Goal: Find specific page/section: Find specific page/section

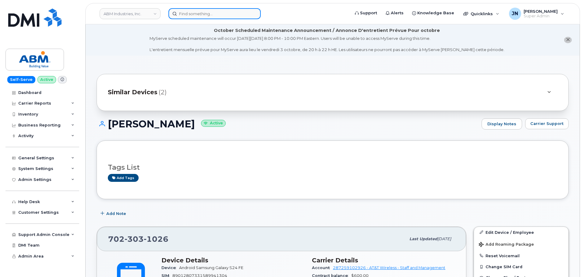
click at [218, 10] on input at bounding box center [214, 13] width 92 height 11
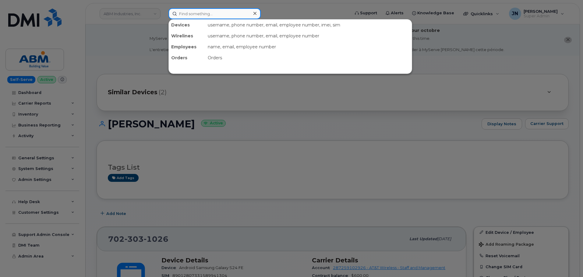
paste input "7132020259"
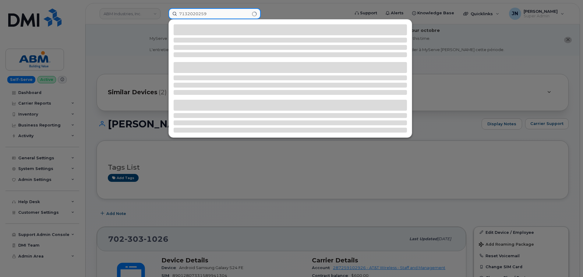
type input "7132020259"
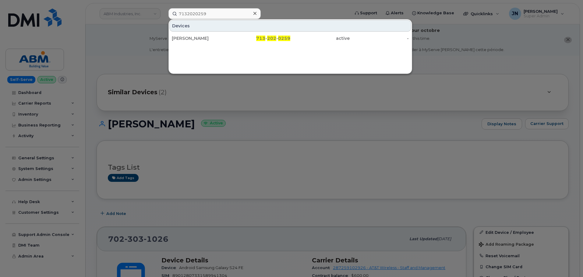
drag, startPoint x: 264, startPoint y: 38, endPoint x: 275, endPoint y: 44, distance: 12.4
click at [265, 39] on span "713" at bounding box center [260, 38] width 9 height 5
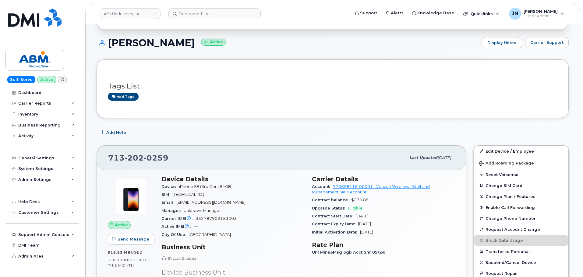
scroll to position [133, 0]
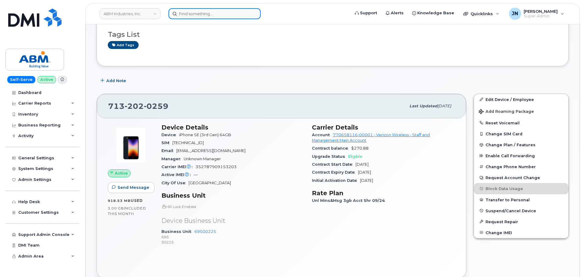
click at [219, 16] on input at bounding box center [214, 13] width 92 height 11
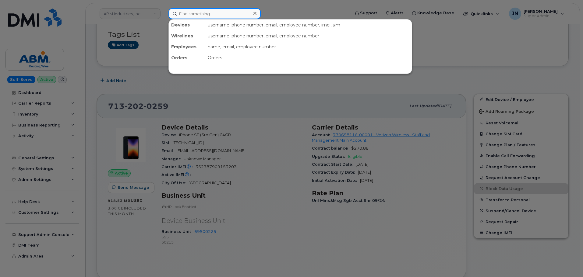
paste input "7734908265"
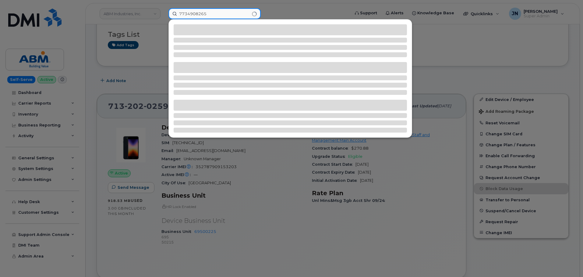
type input "7734908265"
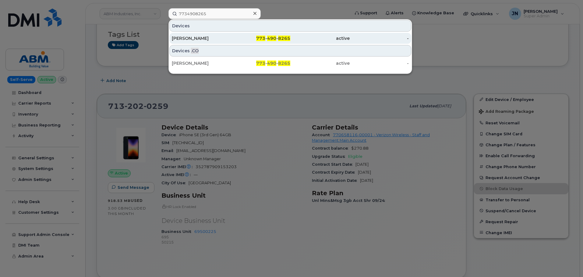
click at [195, 37] on div "[PERSON_NAME]" at bounding box center [201, 38] width 59 height 6
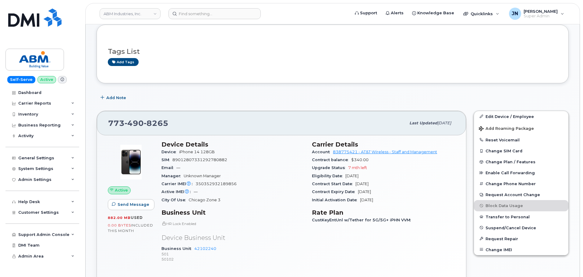
scroll to position [122, 0]
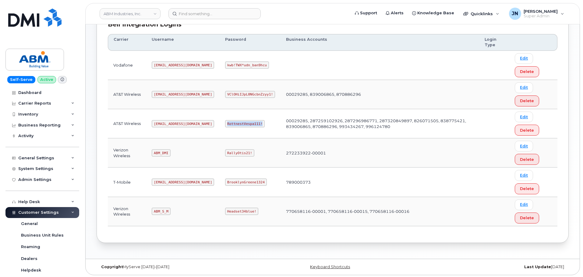
scroll to position [95, 0]
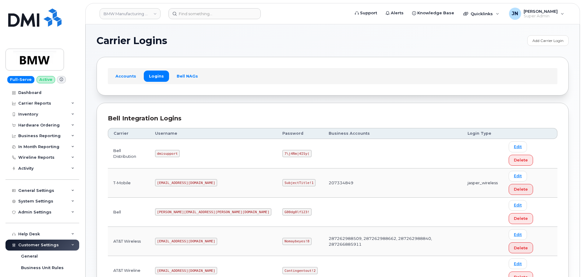
scroll to position [43, 0]
